Goal: Task Accomplishment & Management: Manage account settings

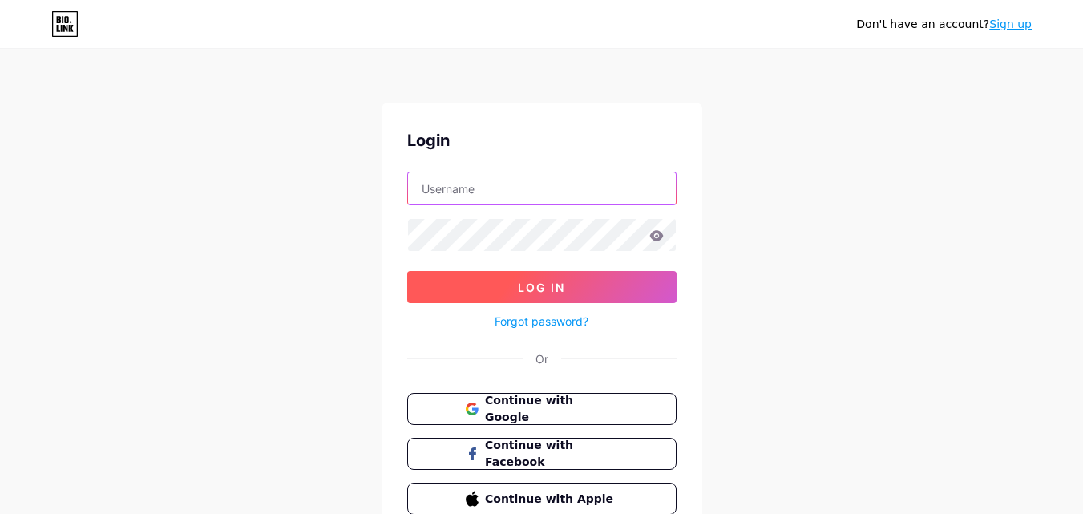
type input "[EMAIL_ADDRESS][DOMAIN_NAME]"
click at [553, 272] on button "Log In" at bounding box center [541, 287] width 269 height 32
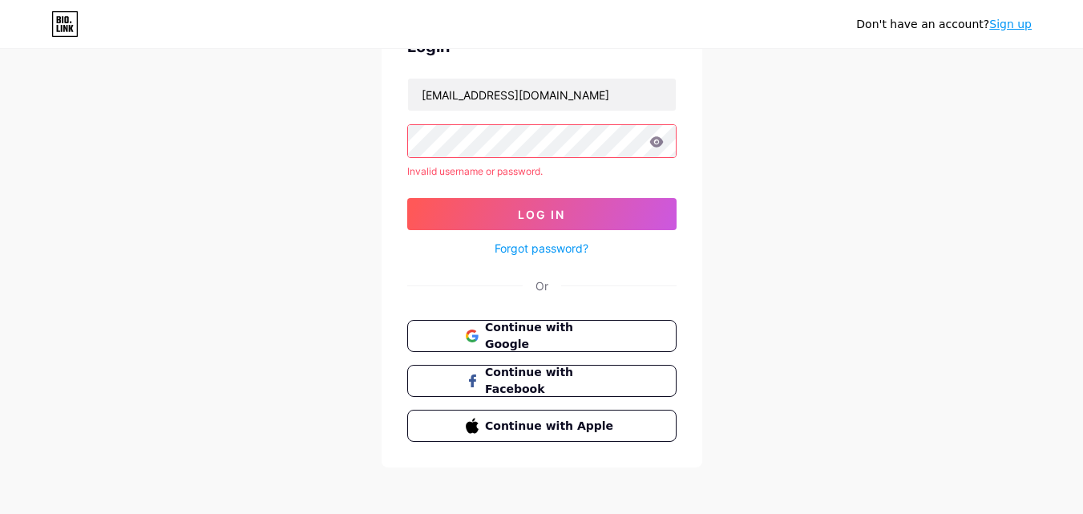
scroll to position [98, 0]
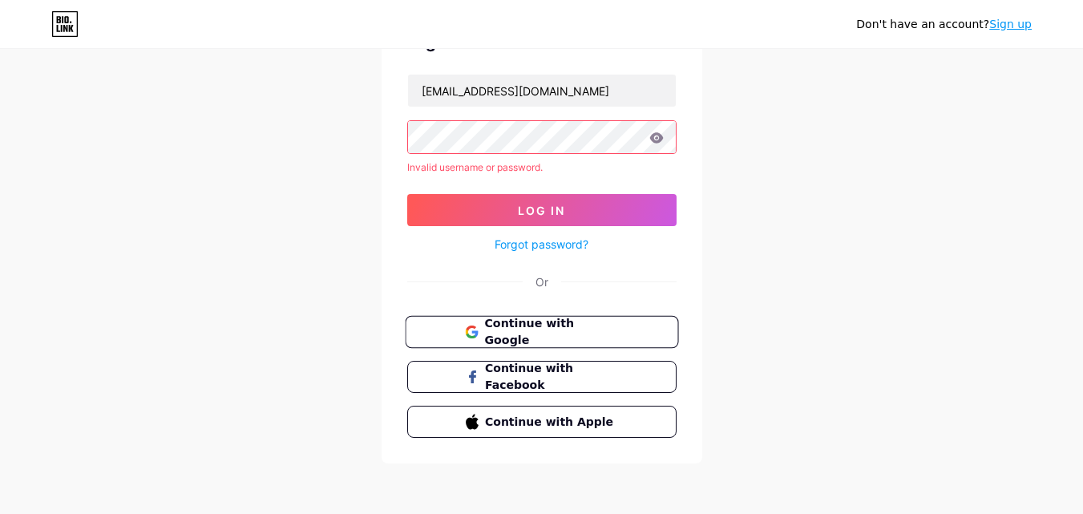
click at [584, 326] on span "Continue with Google" at bounding box center [551, 332] width 134 height 34
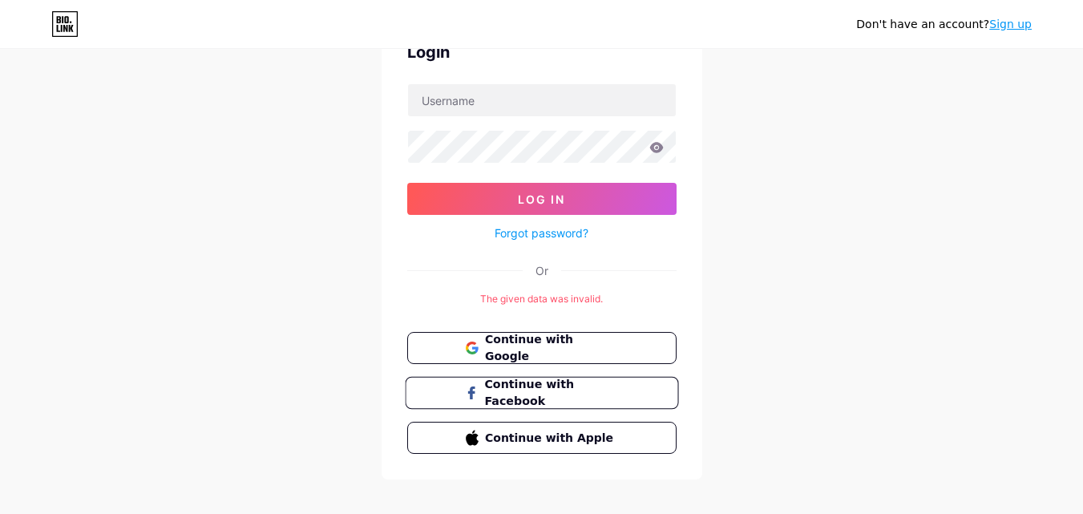
scroll to position [104, 0]
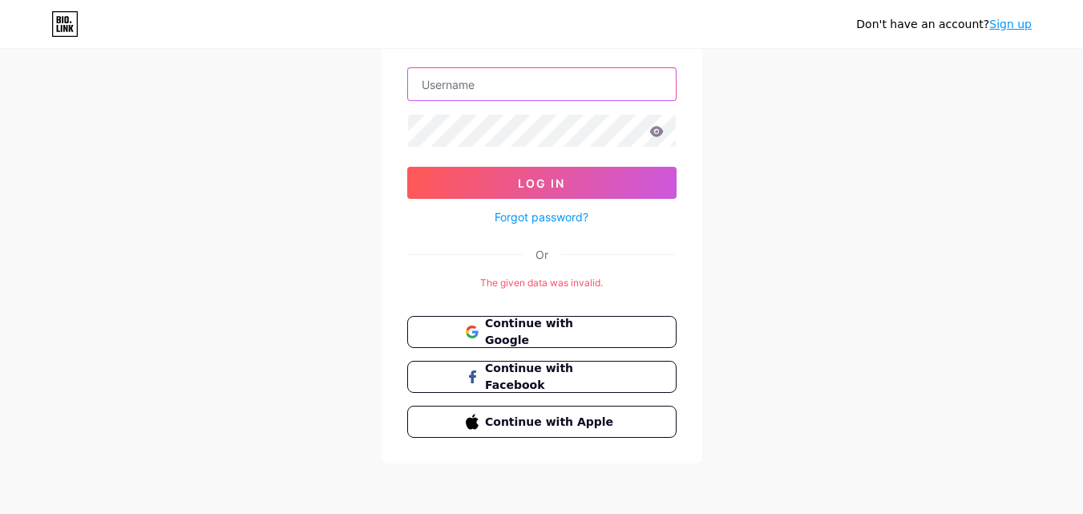
type input "[EMAIL_ADDRESS][DOMAIN_NAME]"
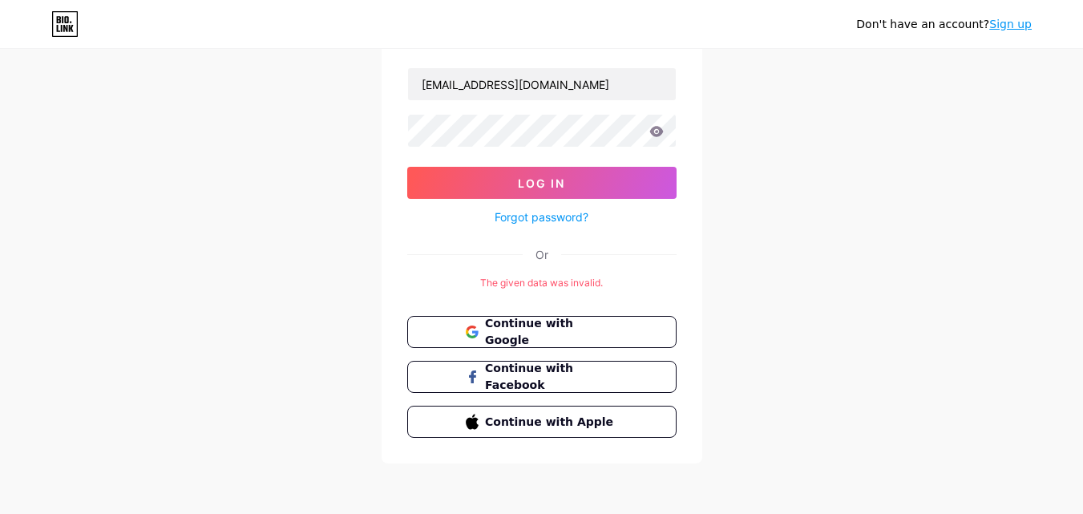
click at [568, 210] on link "Forgot password?" at bounding box center [542, 216] width 94 height 17
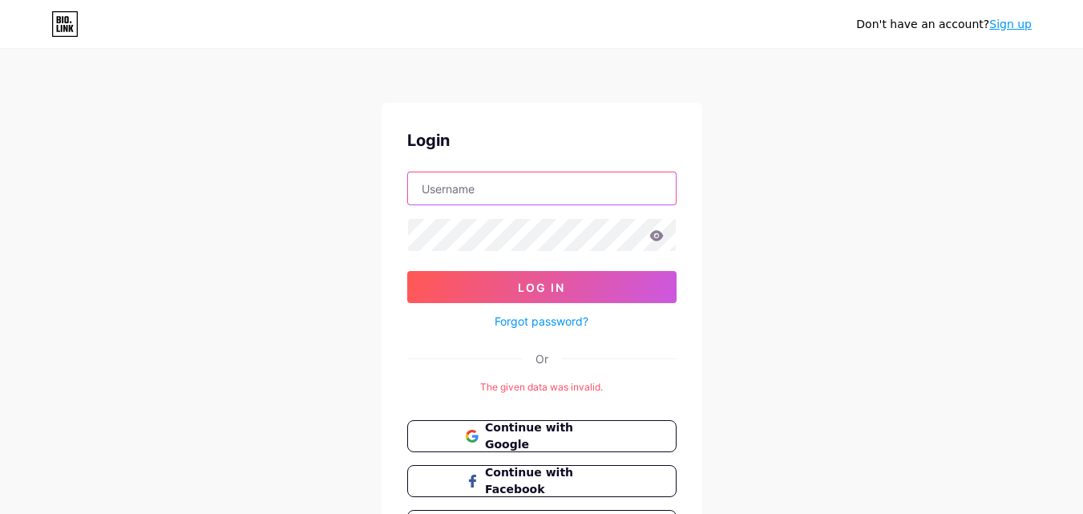
type input "[EMAIL_ADDRESS][DOMAIN_NAME]"
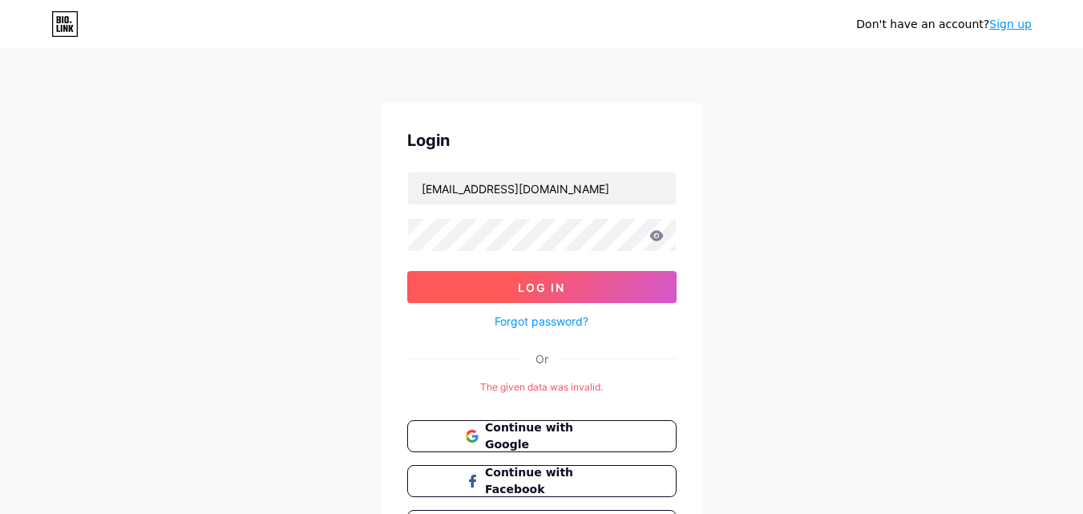
click at [491, 273] on button "Log In" at bounding box center [541, 287] width 269 height 32
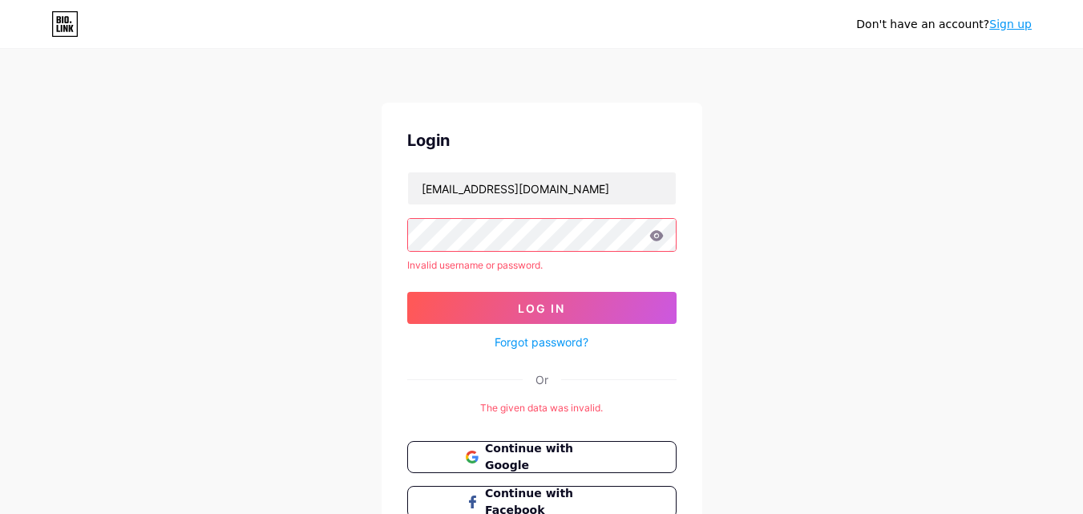
click at [662, 240] on icon at bounding box center [656, 235] width 14 height 11
click at [660, 240] on icon at bounding box center [656, 235] width 14 height 11
click at [658, 233] on icon at bounding box center [656, 235] width 14 height 10
click at [547, 343] on link "Forgot password?" at bounding box center [542, 341] width 94 height 17
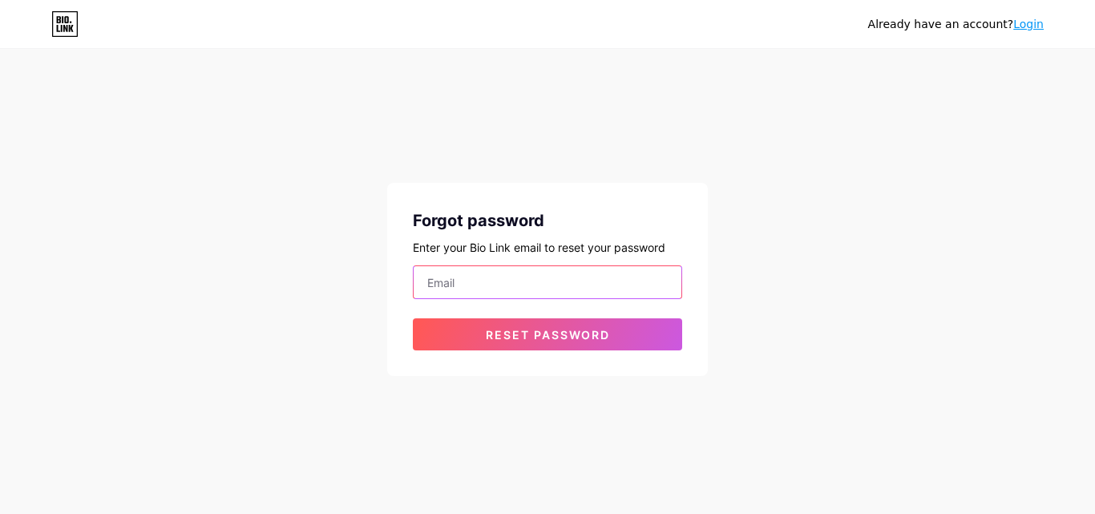
click at [524, 297] on input "email" at bounding box center [548, 282] width 268 height 32
type input "[EMAIL_ADDRESS][DOMAIN_NAME]"
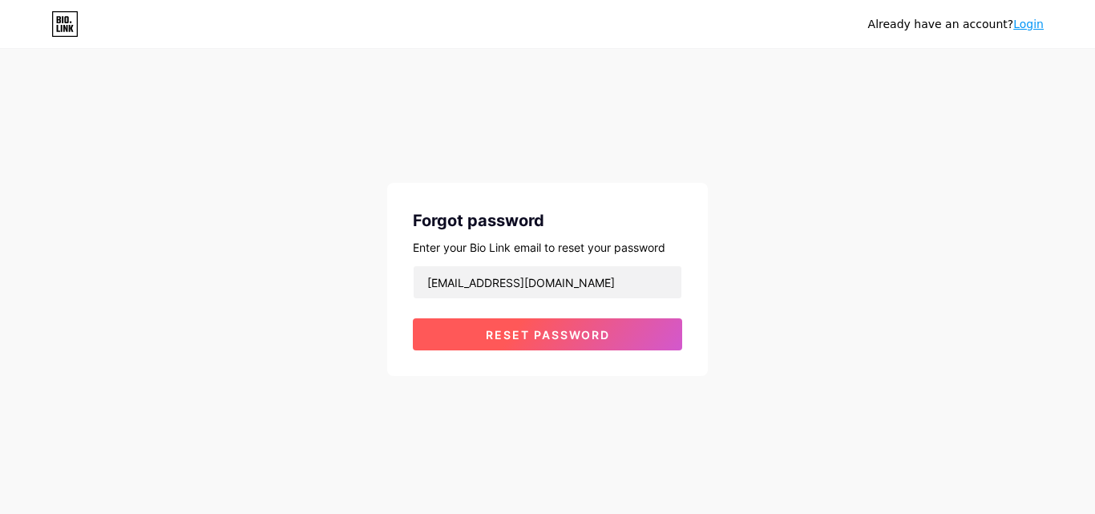
click at [490, 319] on button "Reset password" at bounding box center [547, 334] width 269 height 32
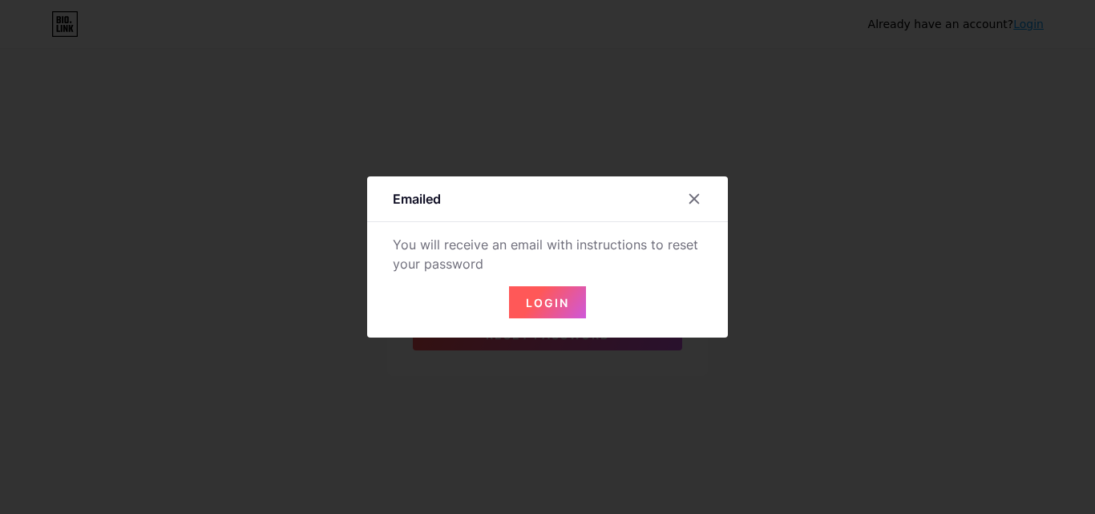
click at [531, 301] on span "Login" at bounding box center [547, 303] width 43 height 14
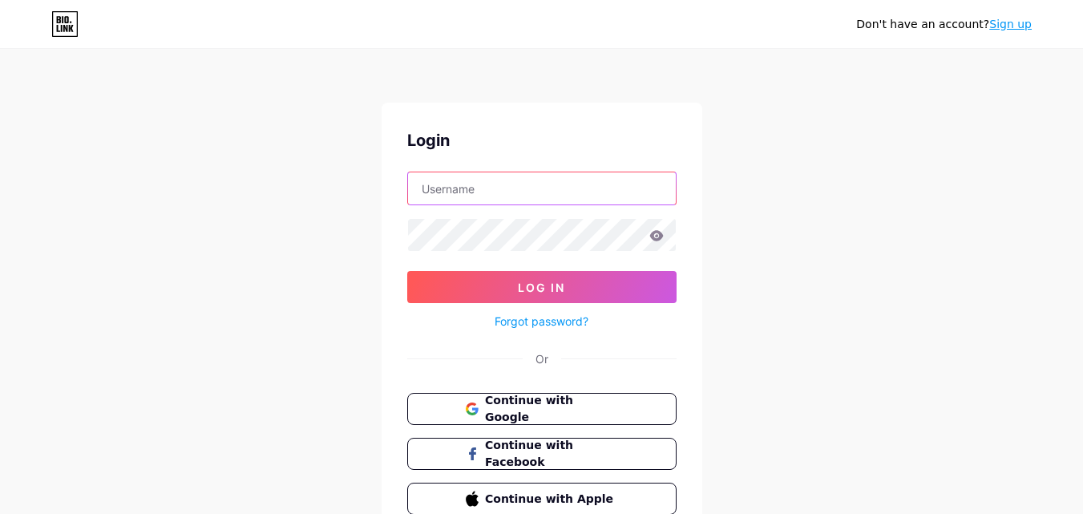
type input "[EMAIL_ADDRESS][DOMAIN_NAME]"
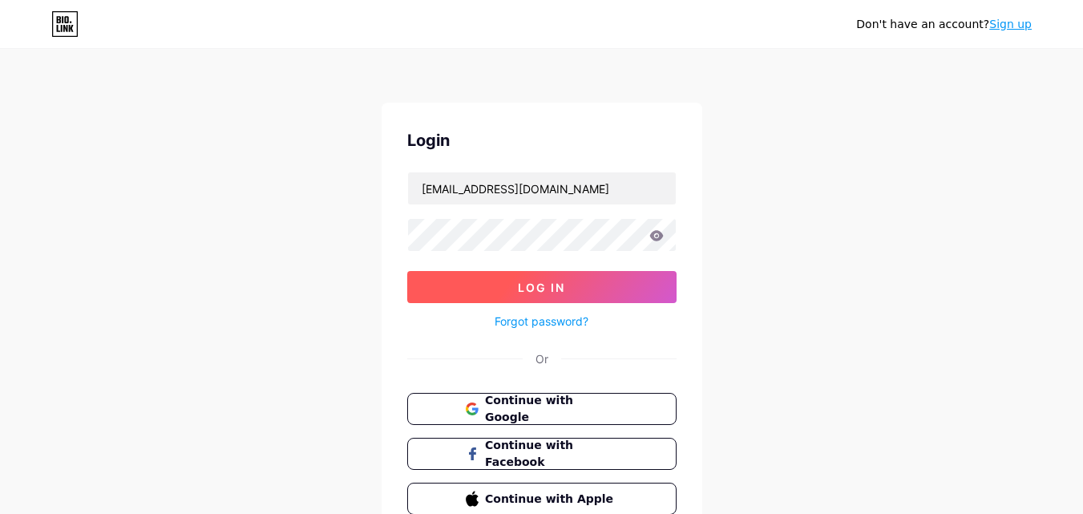
click at [554, 289] on span "Log In" at bounding box center [541, 288] width 47 height 14
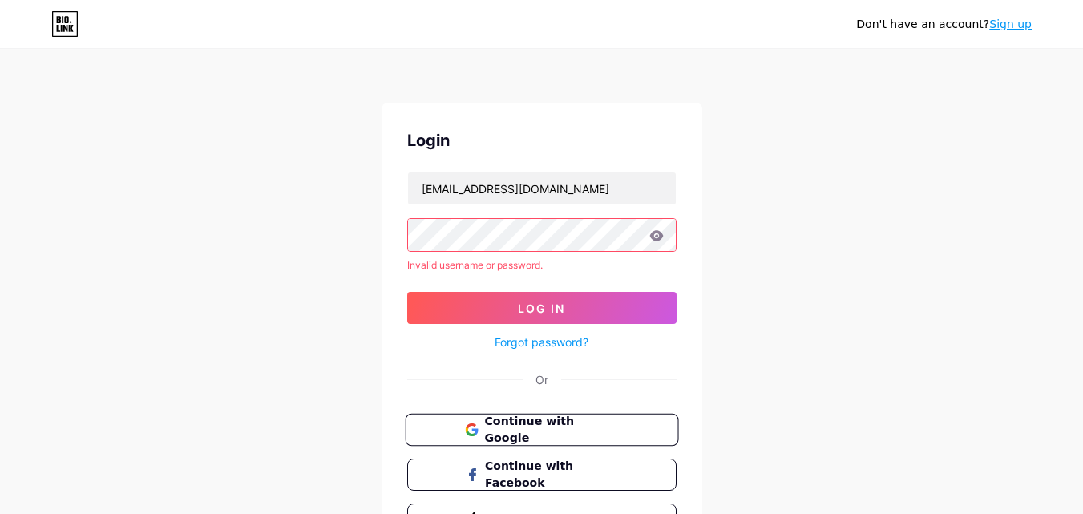
click at [519, 434] on span "Continue with Google" at bounding box center [551, 430] width 134 height 34
